Goal: Book appointment/travel/reservation

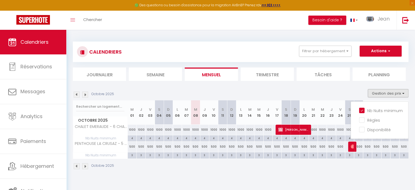
click at [310, 171] on div "Octobre 2025" at bounding box center [240, 166] width 335 height 16
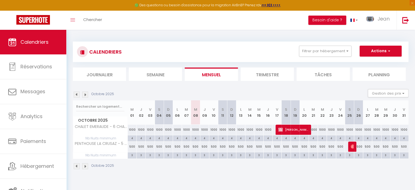
click at [86, 94] on img at bounding box center [85, 94] width 6 height 6
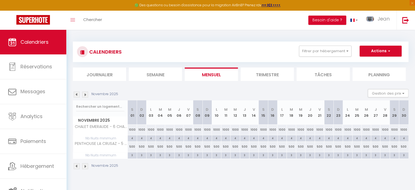
click at [86, 94] on img at bounding box center [85, 94] width 6 height 6
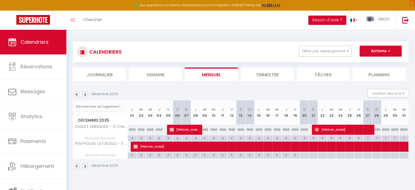
click at [86, 94] on img at bounding box center [85, 94] width 6 height 6
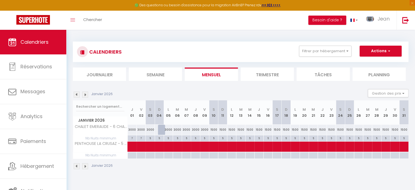
click at [77, 96] on img at bounding box center [77, 94] width 6 height 6
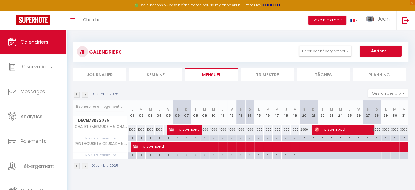
click at [77, 96] on img at bounding box center [77, 94] width 6 height 6
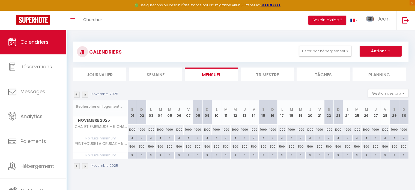
click at [77, 96] on img at bounding box center [77, 94] width 6 height 6
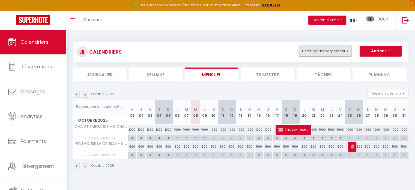
click at [347, 52] on button "Filtrer par hébergement" at bounding box center [325, 51] width 52 height 11
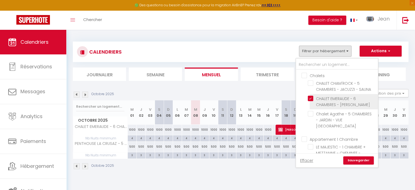
click at [311, 98] on input "CHALET EMERAUDE - 6 CHAMBRES - [PERSON_NAME]" at bounding box center [342, 97] width 68 height 5
checkbox input "false"
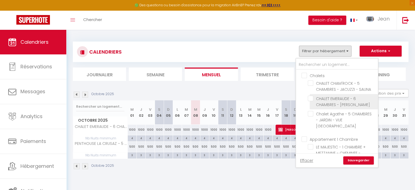
checkbox input "false"
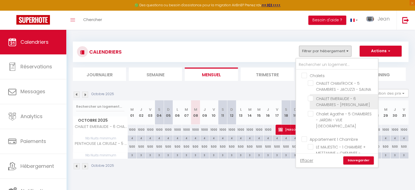
checkbox input "false"
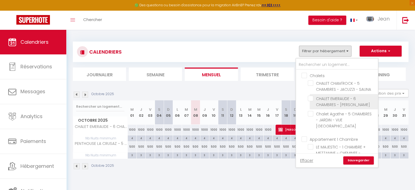
checkbox input "false"
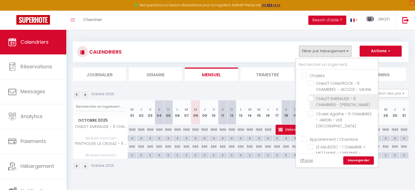
checkbox input "false"
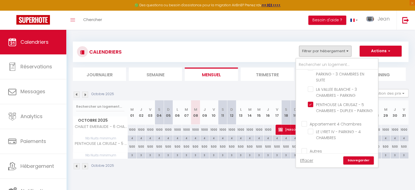
scroll to position [295, 0]
click at [312, 106] on input "PENTHOUSE LA CRUSAZ - 5 CHAMBRES - DUPLEX - PARKING" at bounding box center [342, 103] width 68 height 5
checkbox input "false"
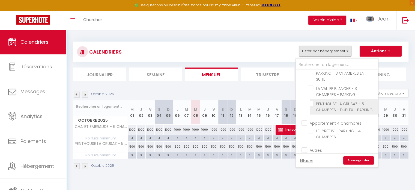
checkbox input "false"
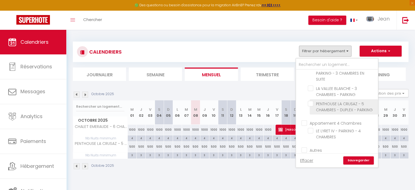
checkbox input "false"
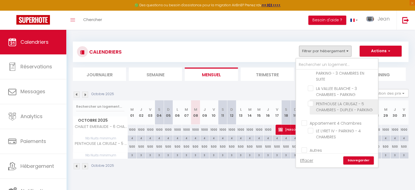
checkbox input "false"
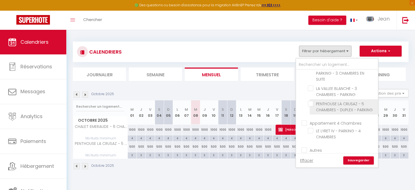
checkbox input "false"
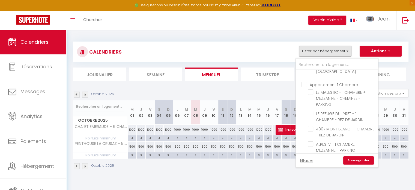
scroll to position [52, 0]
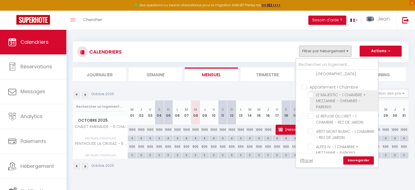
click at [312, 95] on input "LE MAJESTIC - 1 CHAMBRE + MEZZANINE - CHEMINEE - PARKING" at bounding box center [342, 94] width 68 height 5
checkbox input "true"
checkbox input "false"
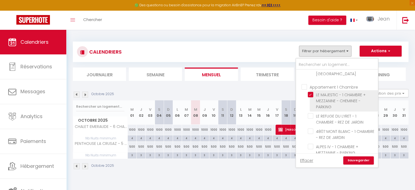
checkbox input "false"
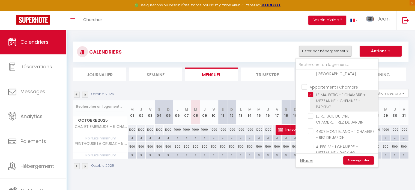
checkbox input "false"
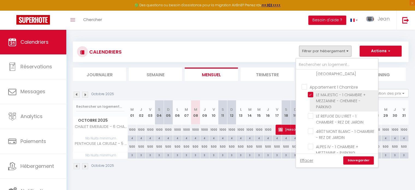
checkbox input "false"
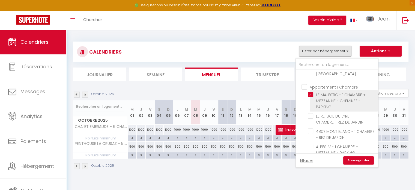
checkbox input "false"
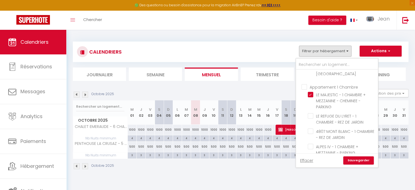
click at [358, 159] on link "Sauvegarder" at bounding box center [358, 160] width 31 height 8
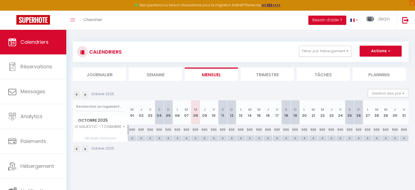
click at [85, 94] on img at bounding box center [85, 94] width 6 height 6
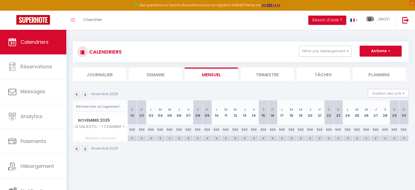
click at [85, 94] on img at bounding box center [85, 94] width 6 height 6
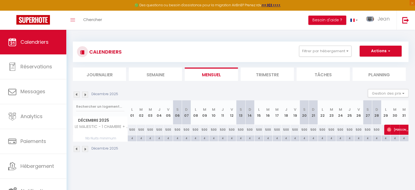
click at [85, 94] on img at bounding box center [85, 94] width 6 height 6
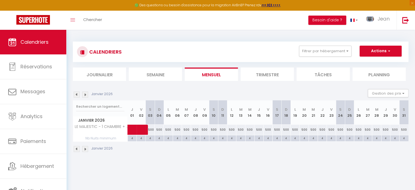
click at [75, 95] on img at bounding box center [77, 94] width 6 height 6
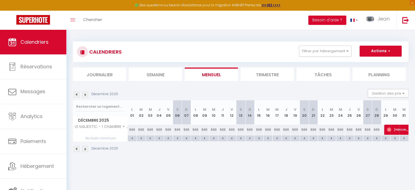
click at [85, 95] on img at bounding box center [85, 94] width 6 height 6
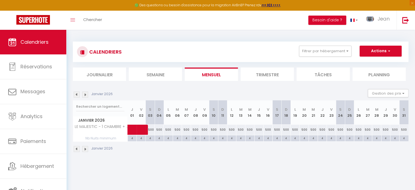
click at [85, 95] on img at bounding box center [85, 94] width 6 height 6
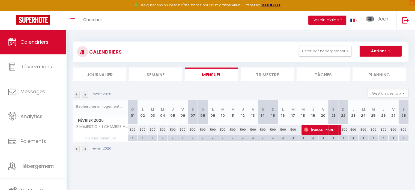
click at [85, 95] on img at bounding box center [85, 94] width 6 height 6
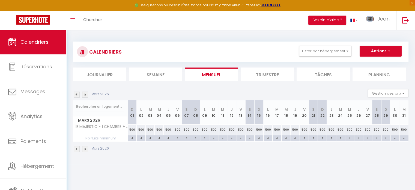
click at [76, 96] on img at bounding box center [77, 94] width 6 height 6
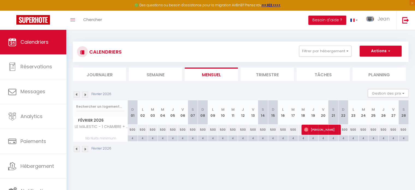
click at [76, 96] on img at bounding box center [77, 94] width 6 height 6
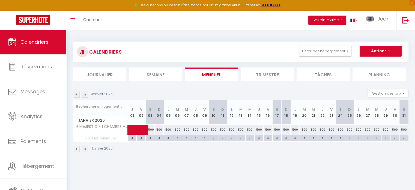
click at [76, 96] on img at bounding box center [77, 94] width 6 height 6
